Goal: Obtain resource: Download file/media

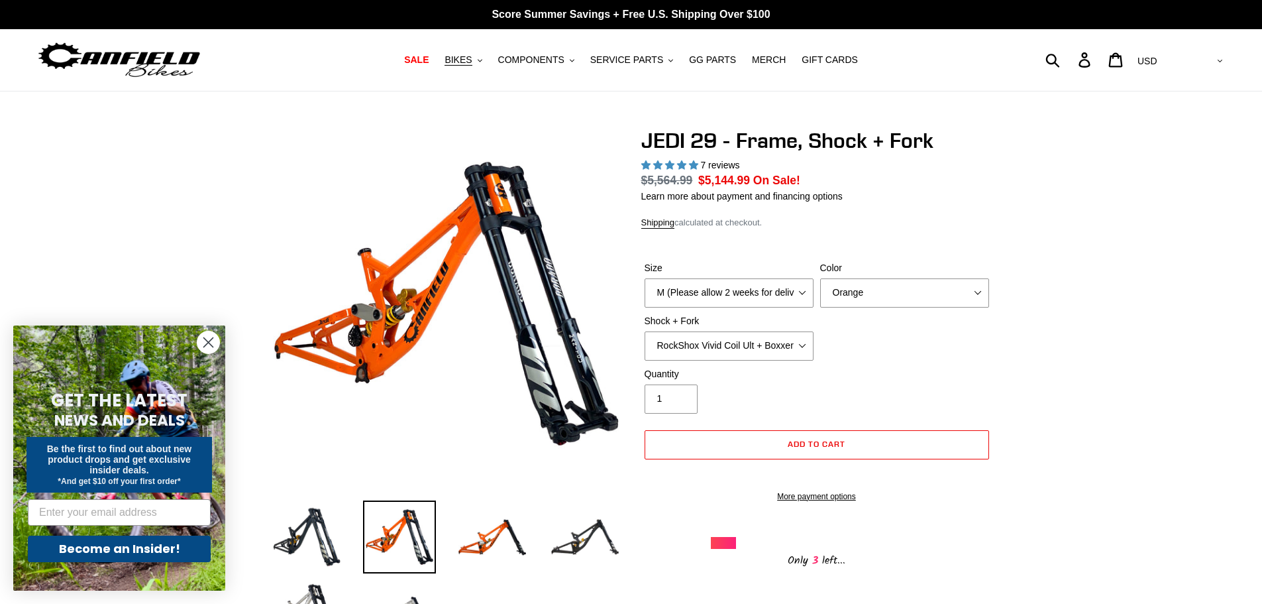
select select "highest-rating"
click at [656, 61] on span "SERVICE PARTS" at bounding box center [626, 59] width 73 height 11
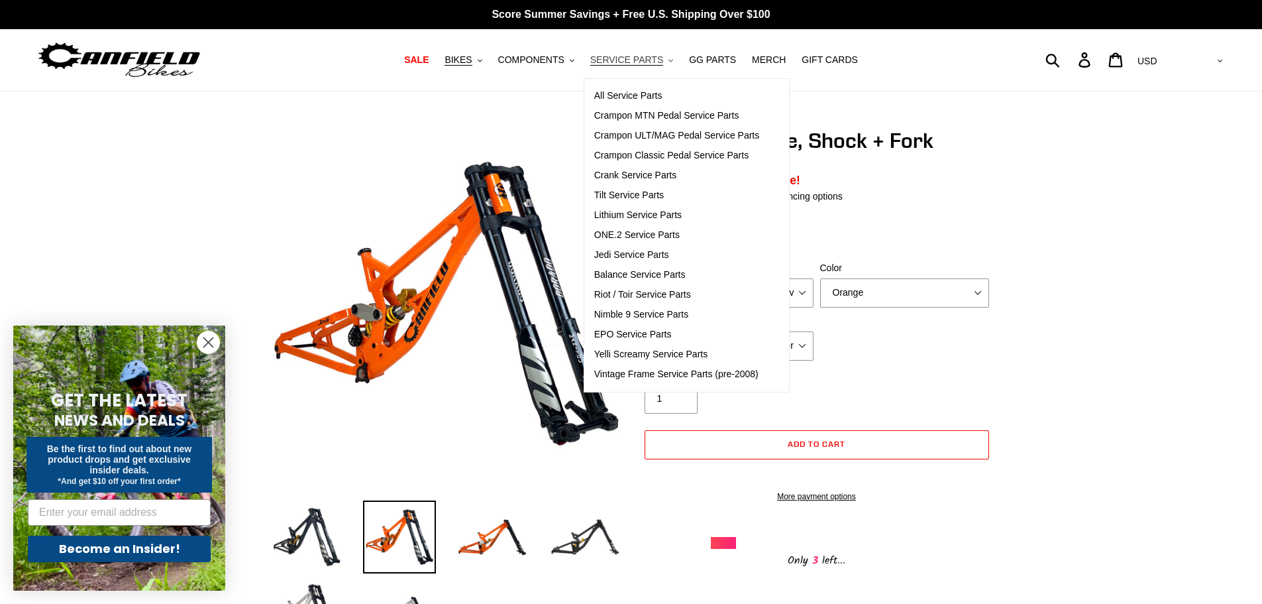
click at [621, 61] on span "SERVICE PARTS" at bounding box center [626, 59] width 73 height 11
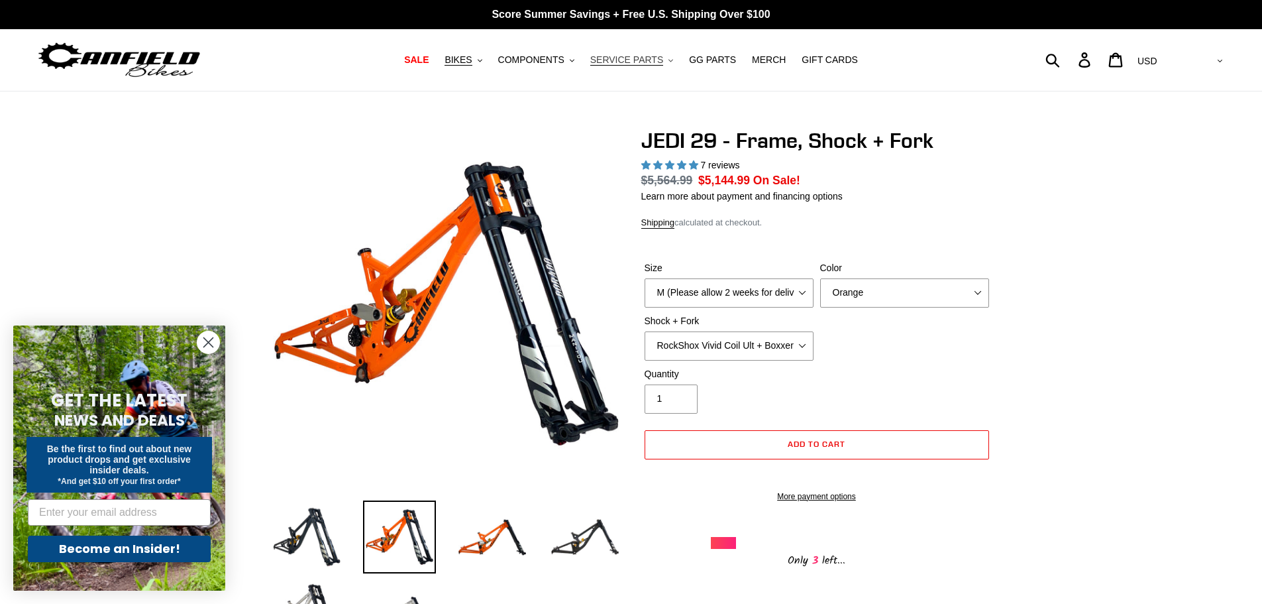
click at [634, 57] on span "SERVICE PARTS" at bounding box center [626, 59] width 73 height 11
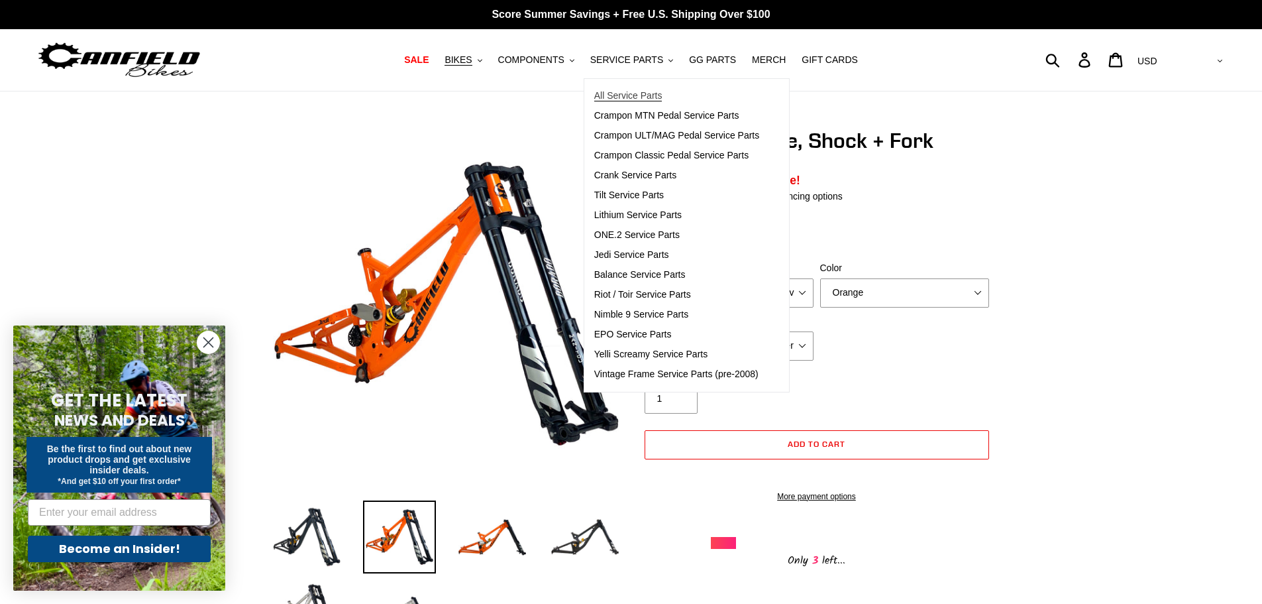
click at [647, 101] on span "All Service Parts" at bounding box center [628, 95] width 68 height 11
click at [660, 256] on span "Jedi Service Parts" at bounding box center [631, 254] width 75 height 11
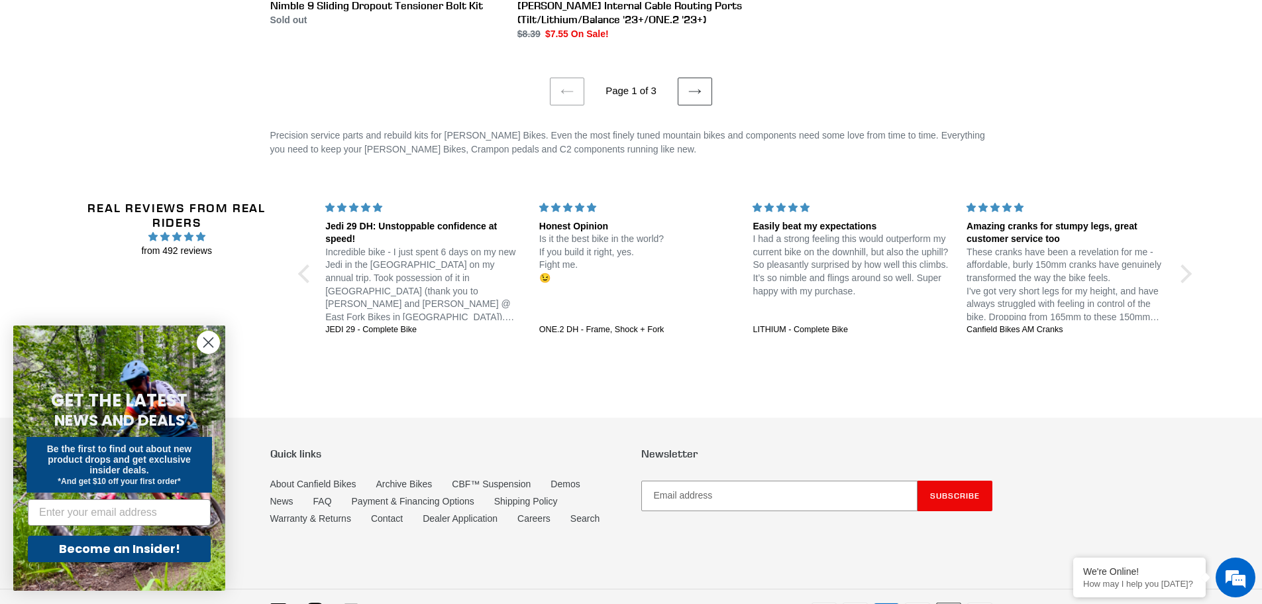
scroll to position [2707, 0]
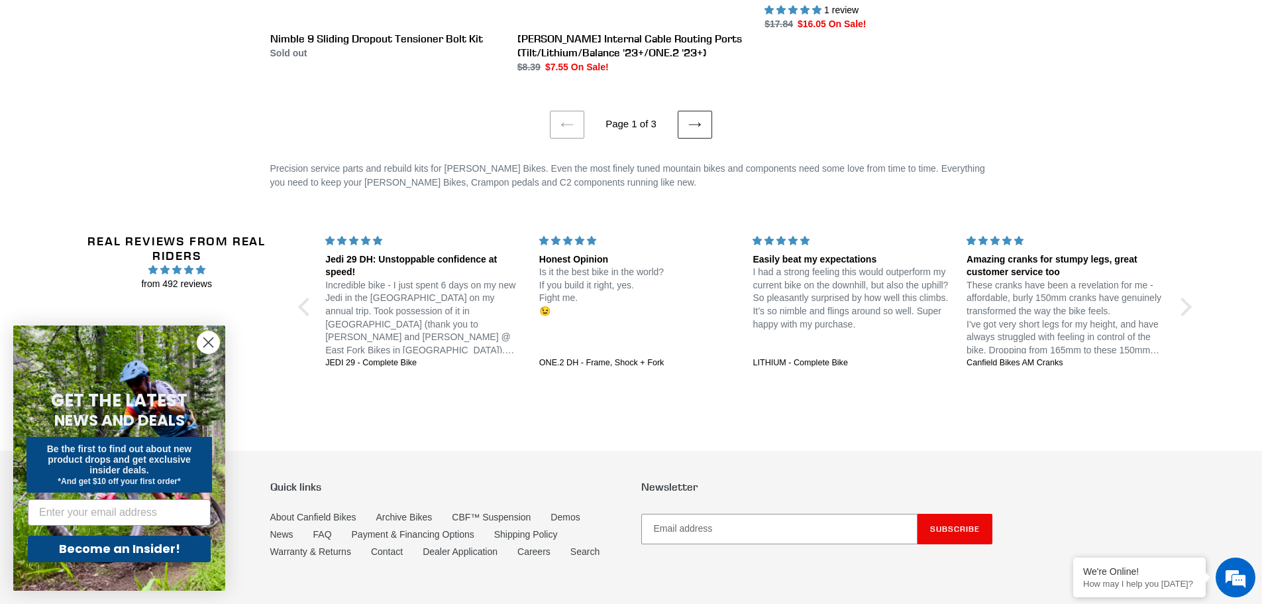
click at [706, 111] on link "Next page" at bounding box center [695, 125] width 34 height 28
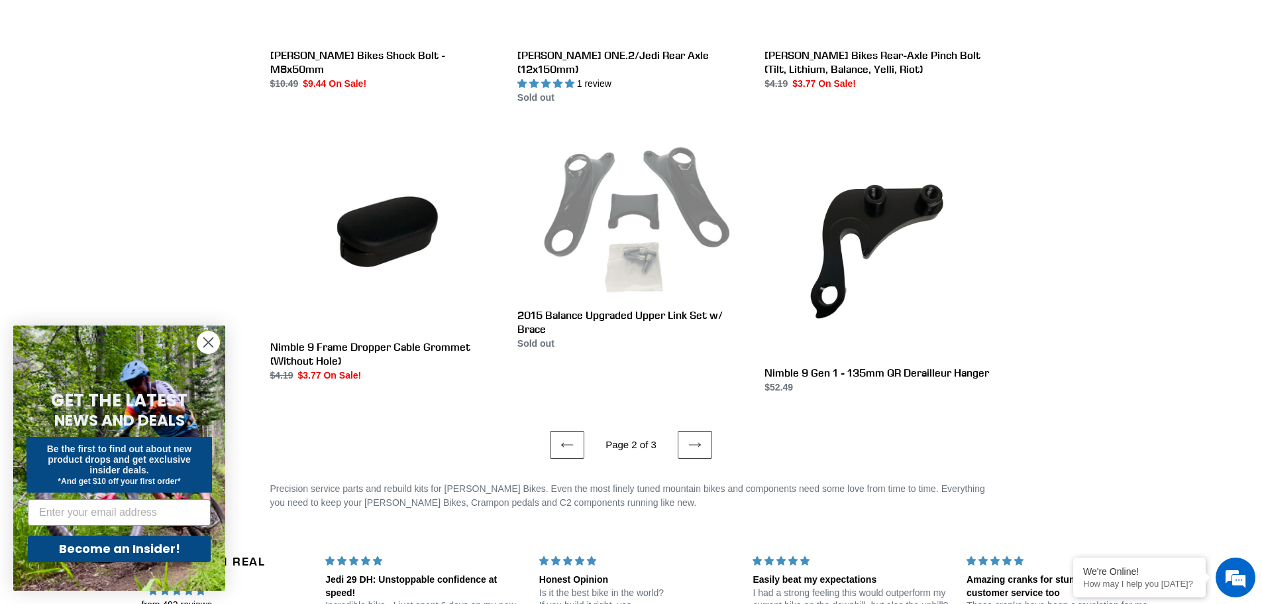
scroll to position [2385, 0]
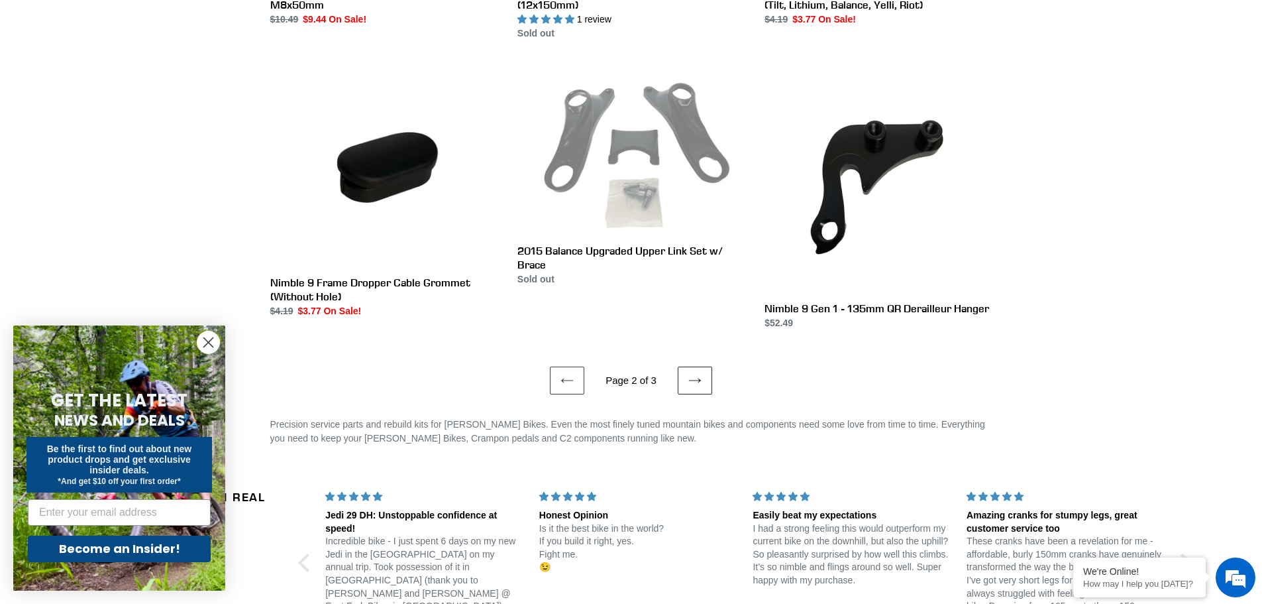
click at [704, 366] on link "Next page" at bounding box center [695, 380] width 34 height 28
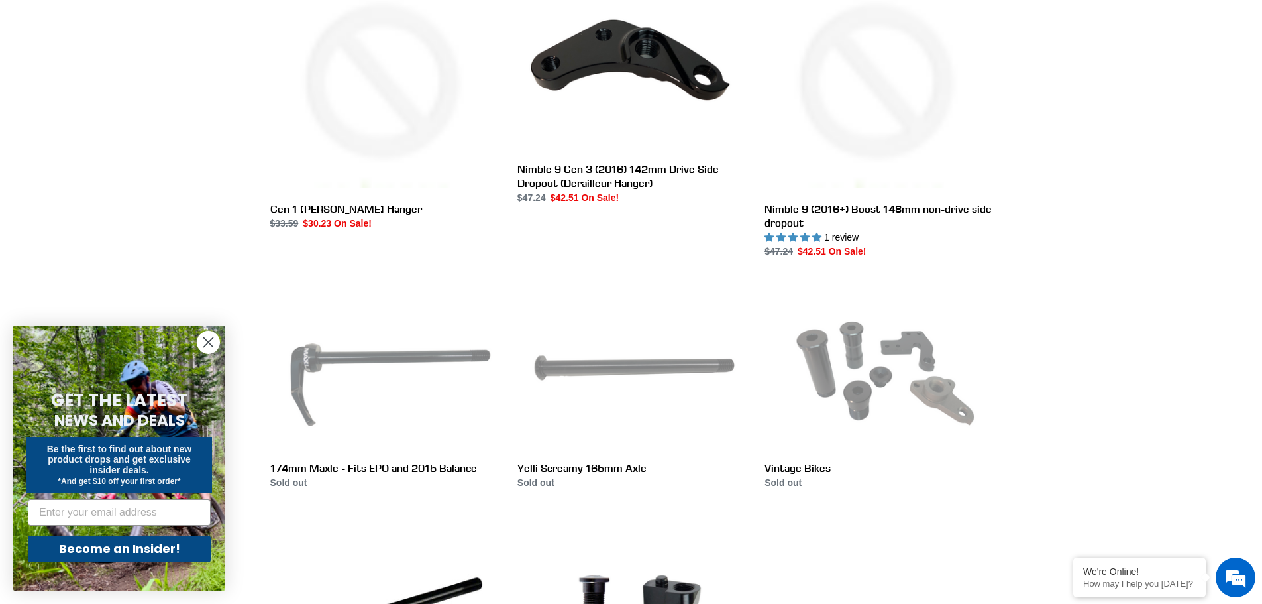
scroll to position [1988, 0]
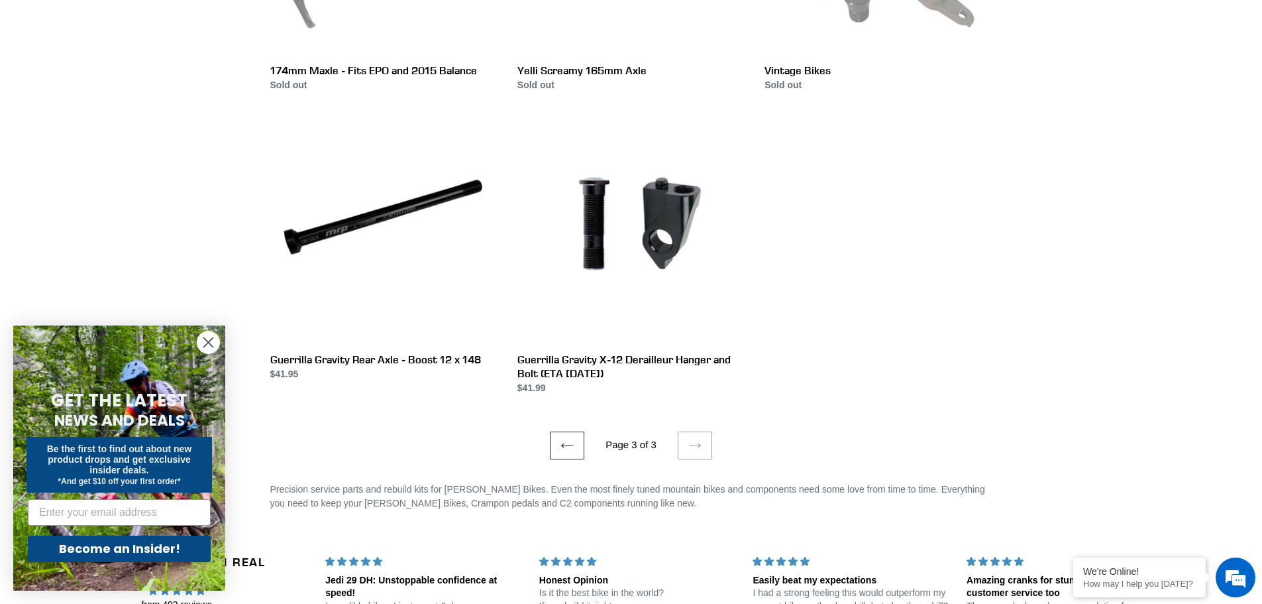
click at [576, 431] on link "Previous page" at bounding box center [567, 445] width 34 height 28
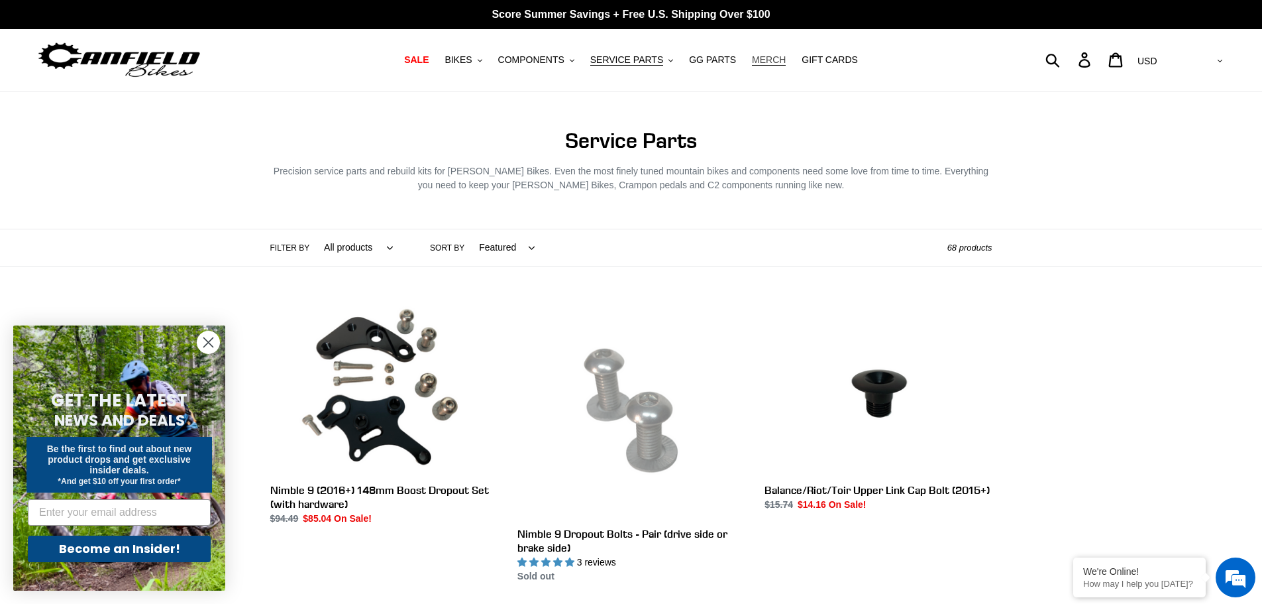
click at [761, 62] on span "MERCH" at bounding box center [769, 59] width 34 height 11
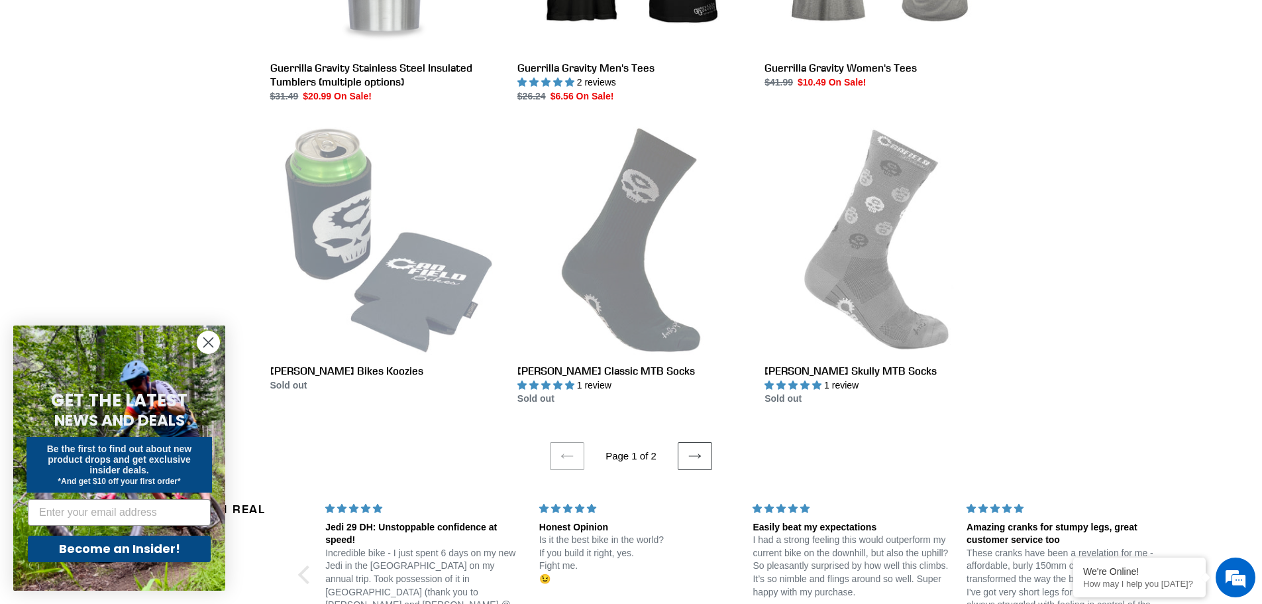
scroll to position [2518, 0]
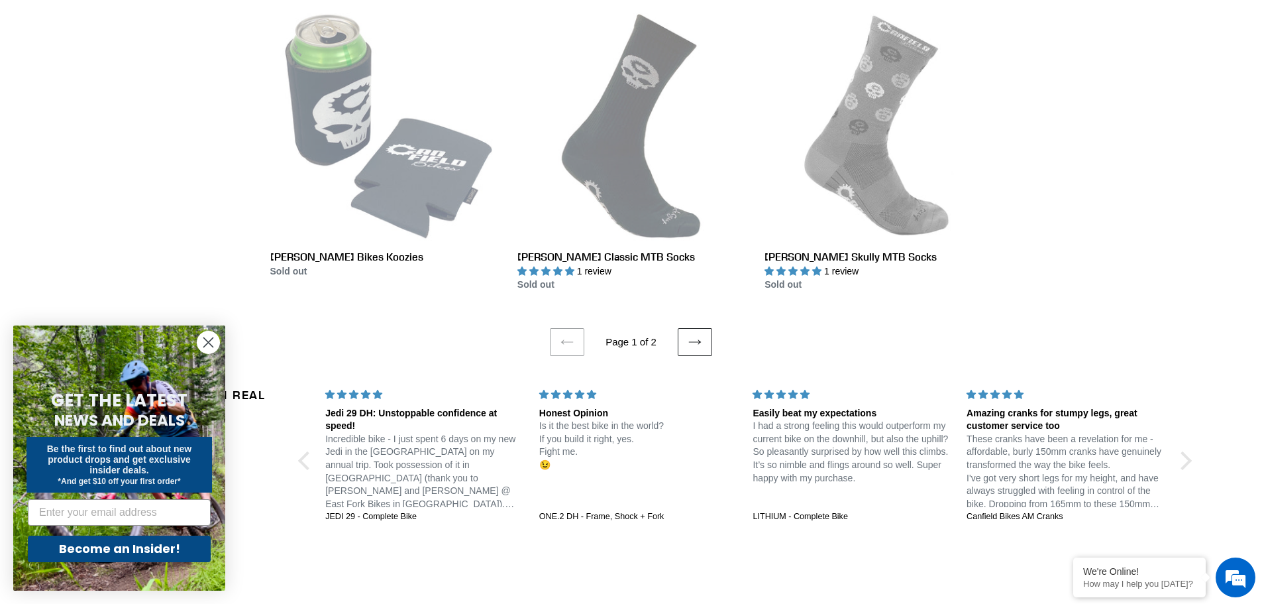
click at [704, 339] on link "Next page" at bounding box center [695, 342] width 34 height 28
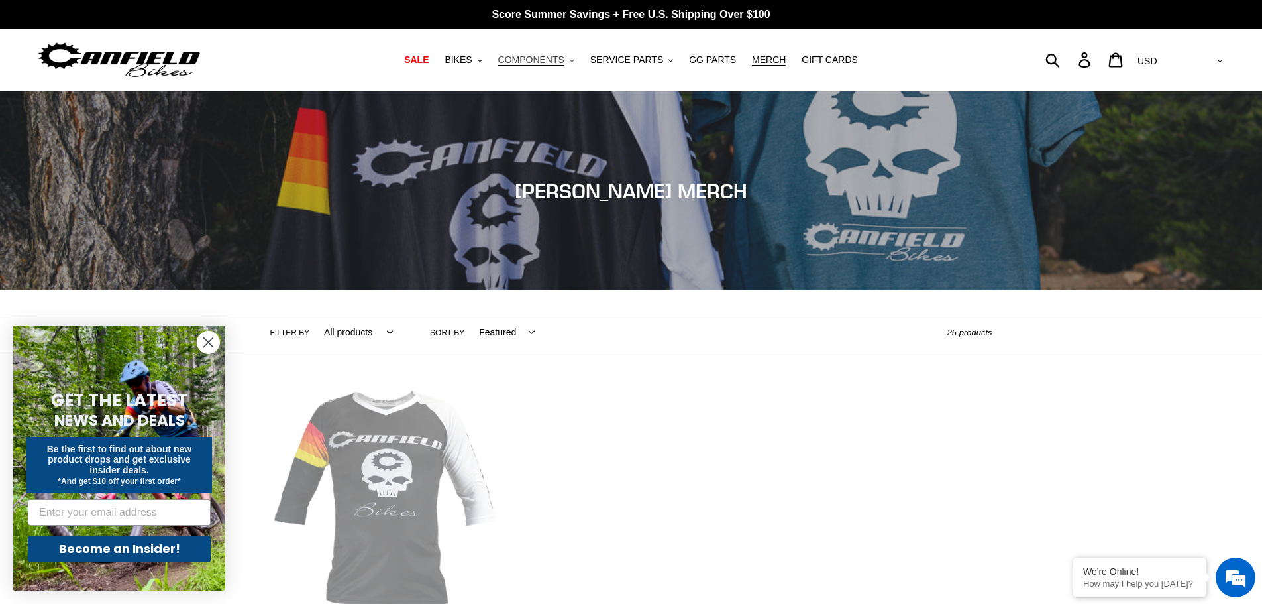
click at [564, 60] on span "COMPONENTS" at bounding box center [531, 59] width 66 height 11
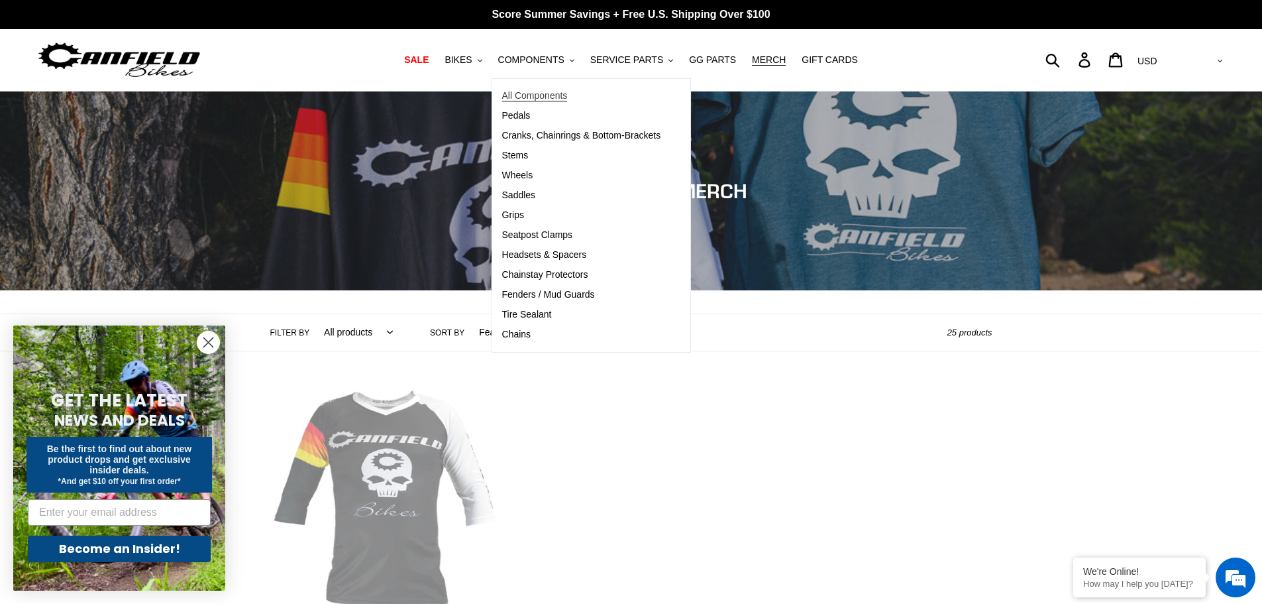
click at [548, 90] on span "All Components" at bounding box center [535, 95] width 66 height 11
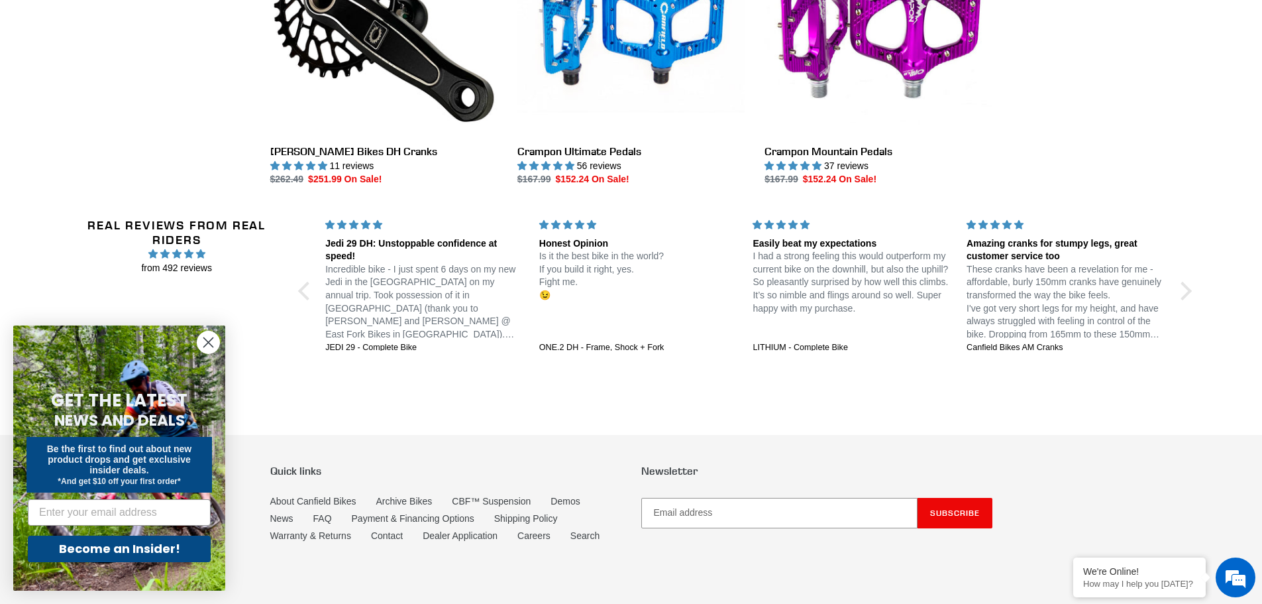
scroll to position [2111, 0]
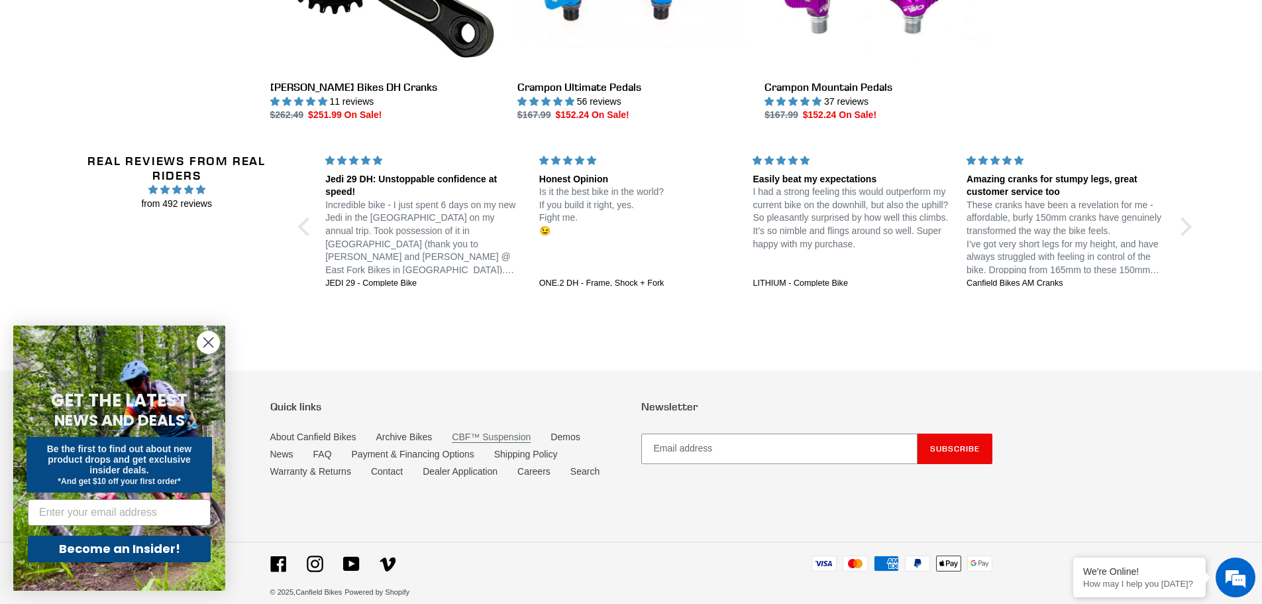
click at [502, 431] on link "CBF™ Suspension" at bounding box center [491, 436] width 79 height 11
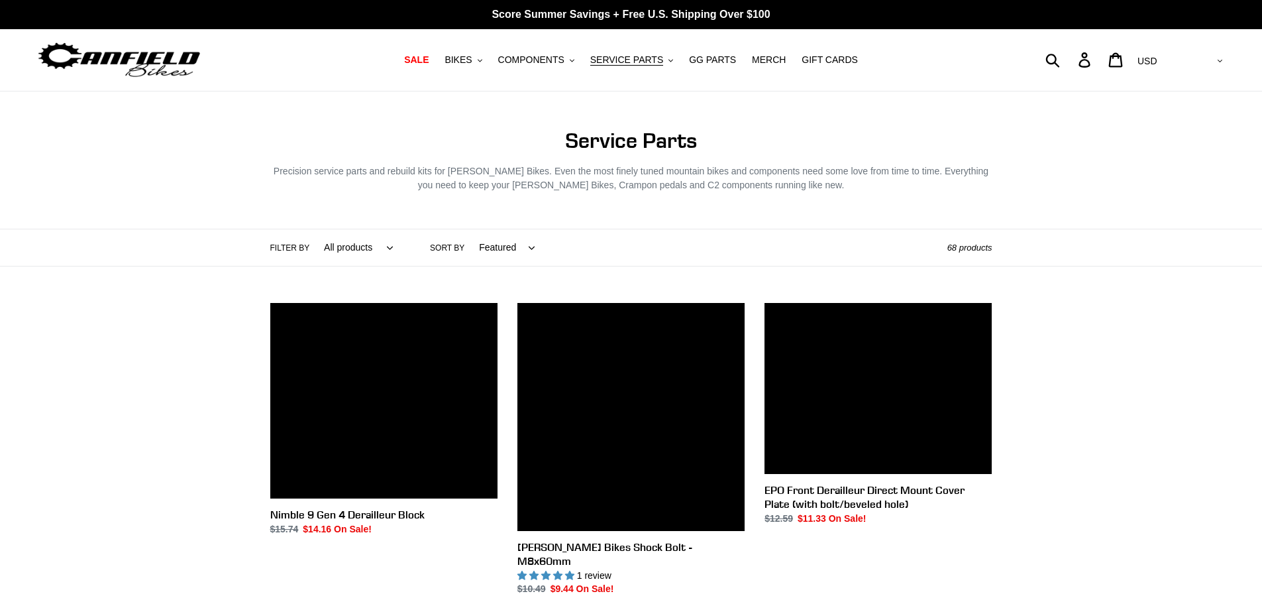
scroll to position [1988, 0]
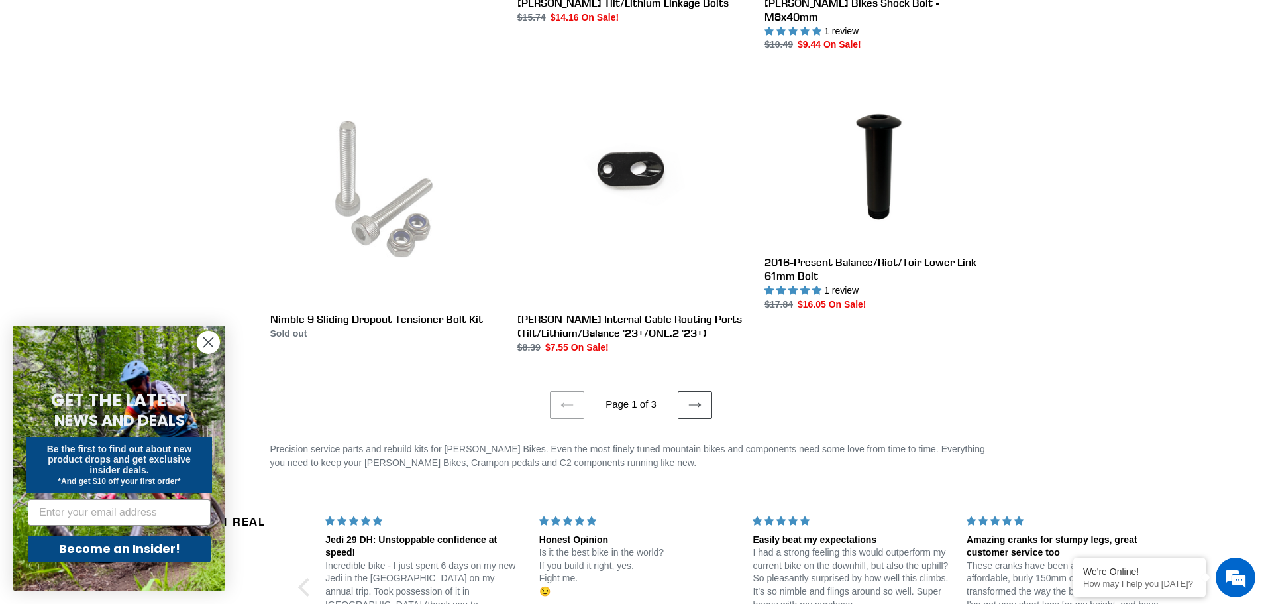
scroll to position [2177, 0]
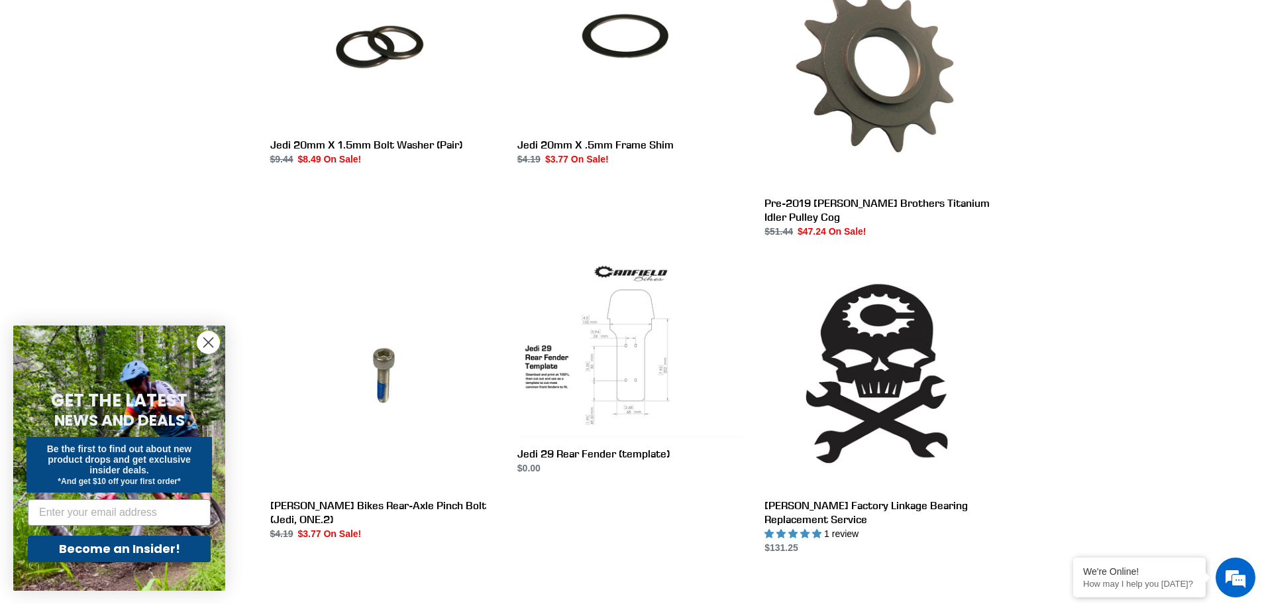
scroll to position [1723, 0]
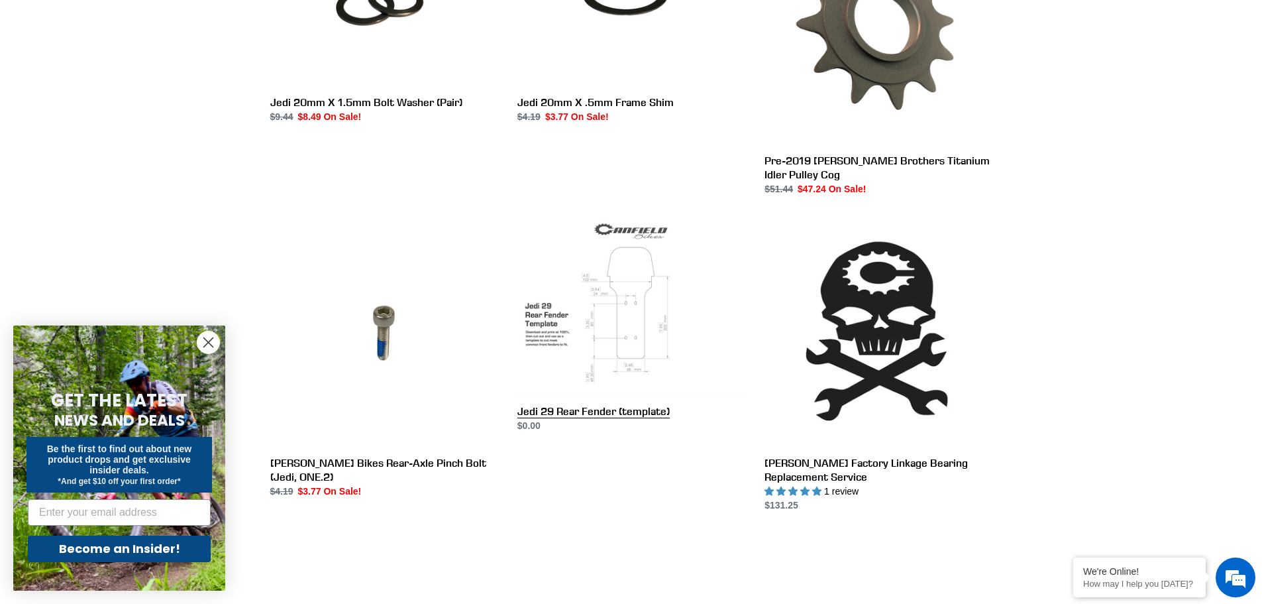
click at [620, 290] on link "Jedi 29 Rear Fender (template)" at bounding box center [630, 326] width 227 height 214
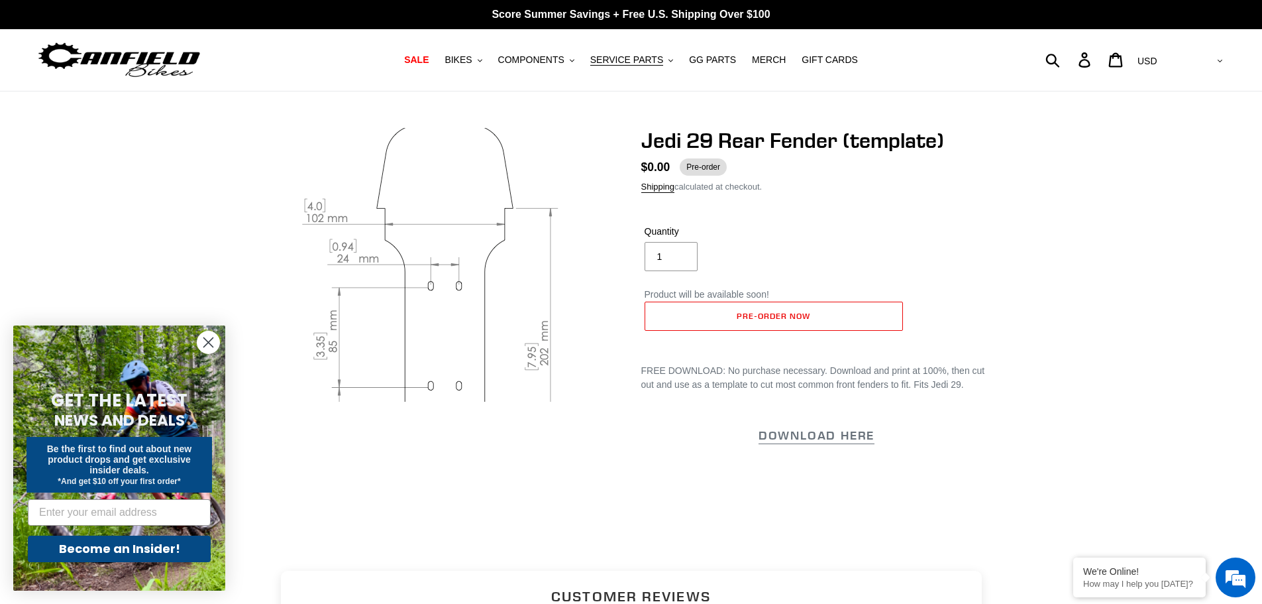
click at [457, 221] on img at bounding box center [445, 297] width 655 height 507
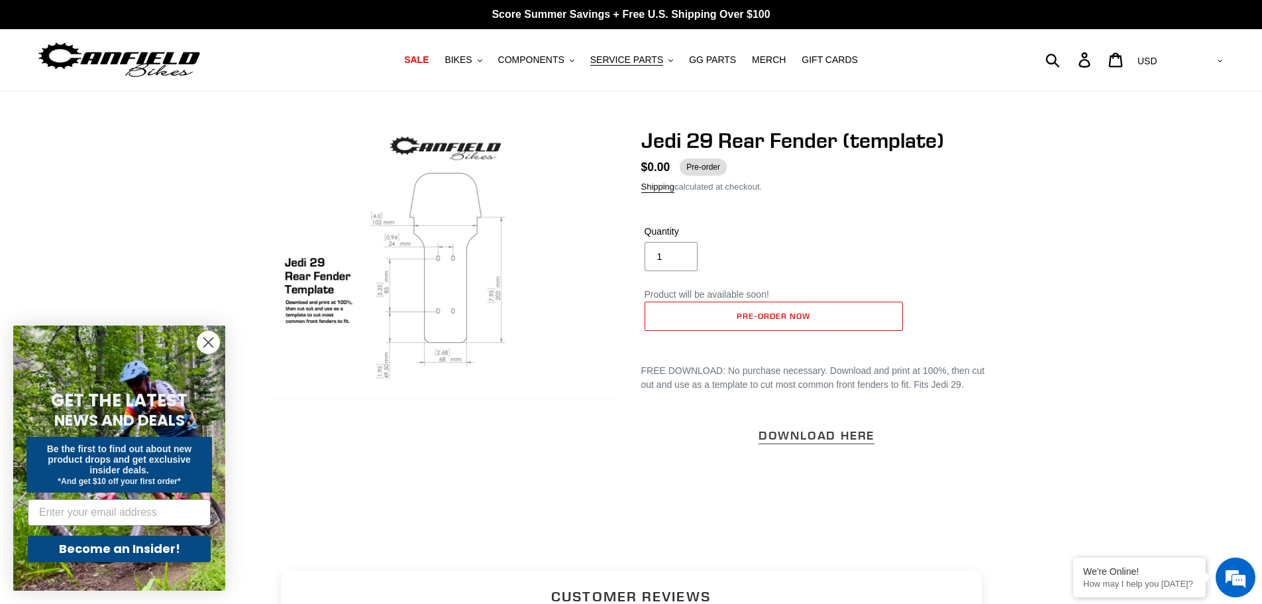
click at [849, 438] on strong "﻿DOWNLOAD HERE" at bounding box center [817, 434] width 116 height 15
